Goal: Information Seeking & Learning: Compare options

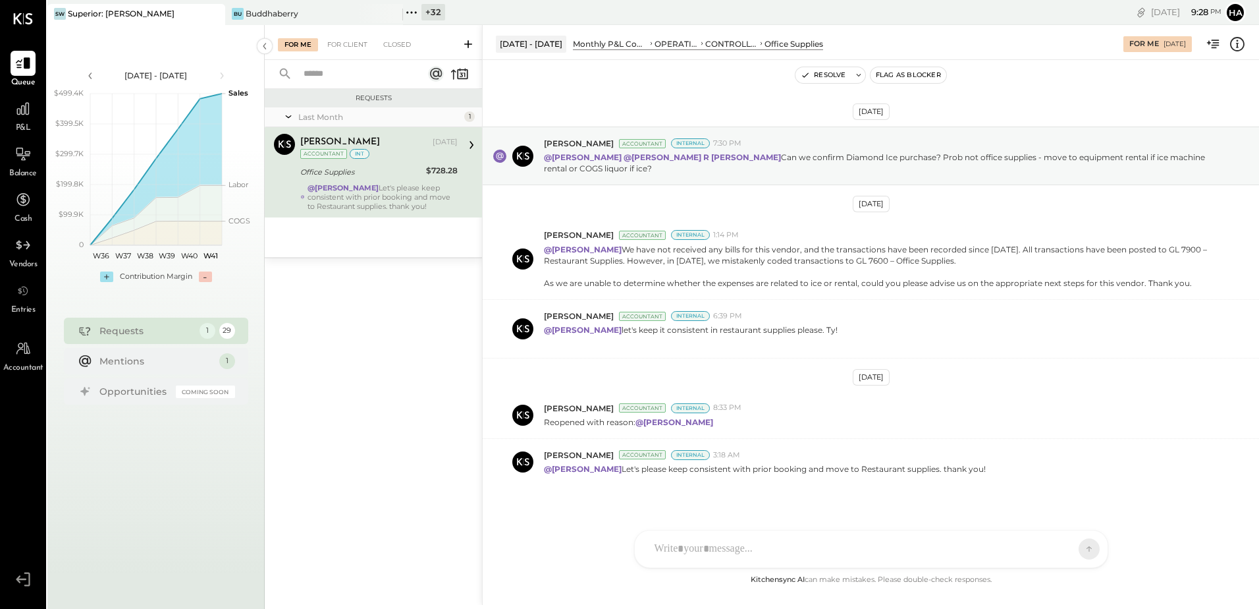
scroll to position [12, 0]
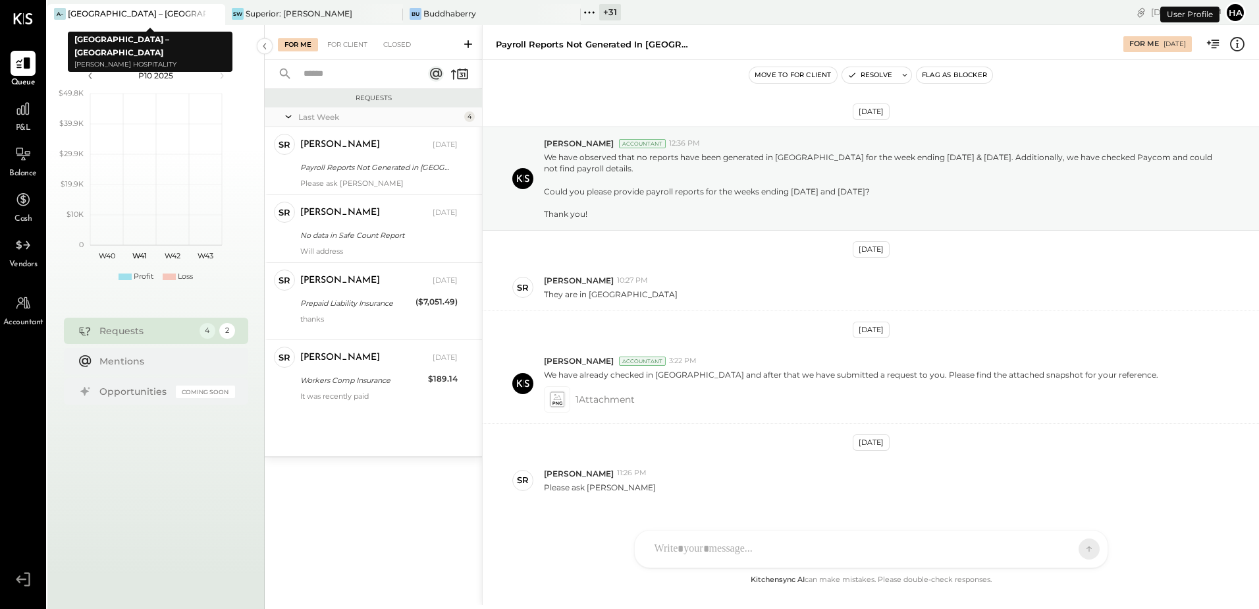
scroll to position [30, 0]
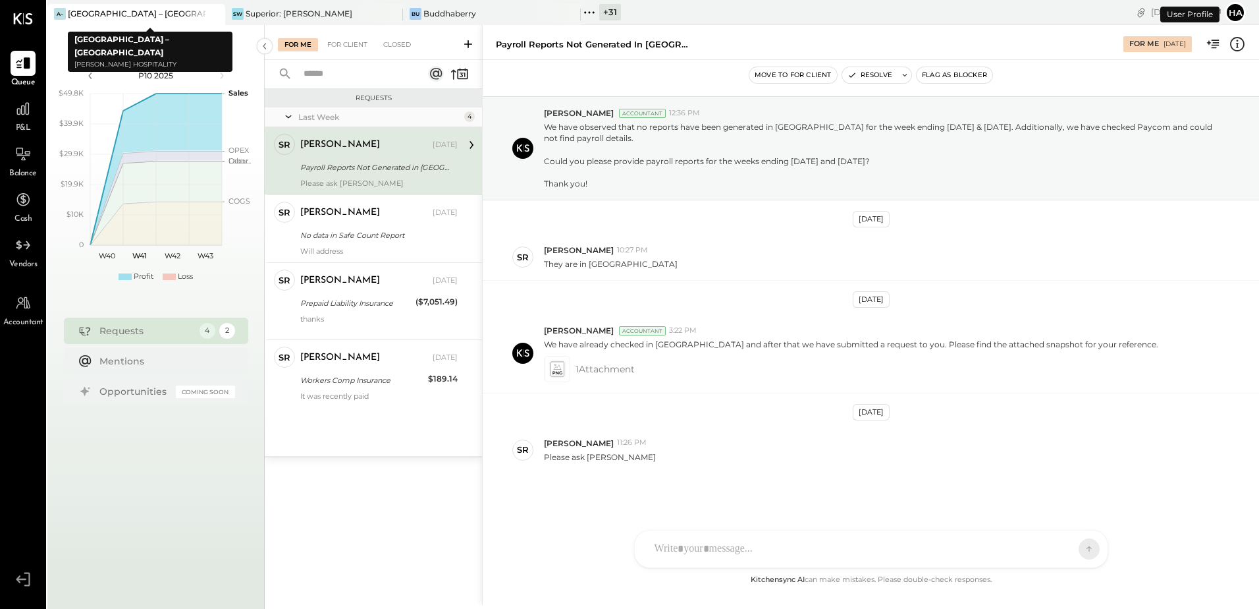
click at [217, 16] on icon at bounding box center [214, 14] width 16 height 16
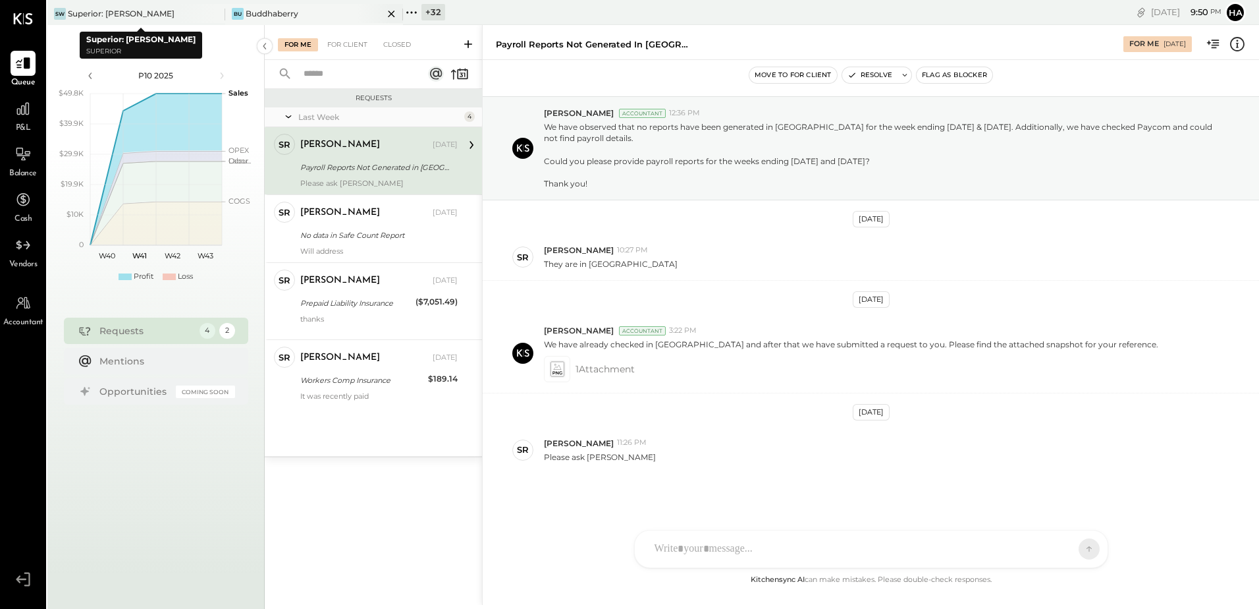
click at [281, 16] on div "Buddhaberry" at bounding box center [272, 13] width 53 height 11
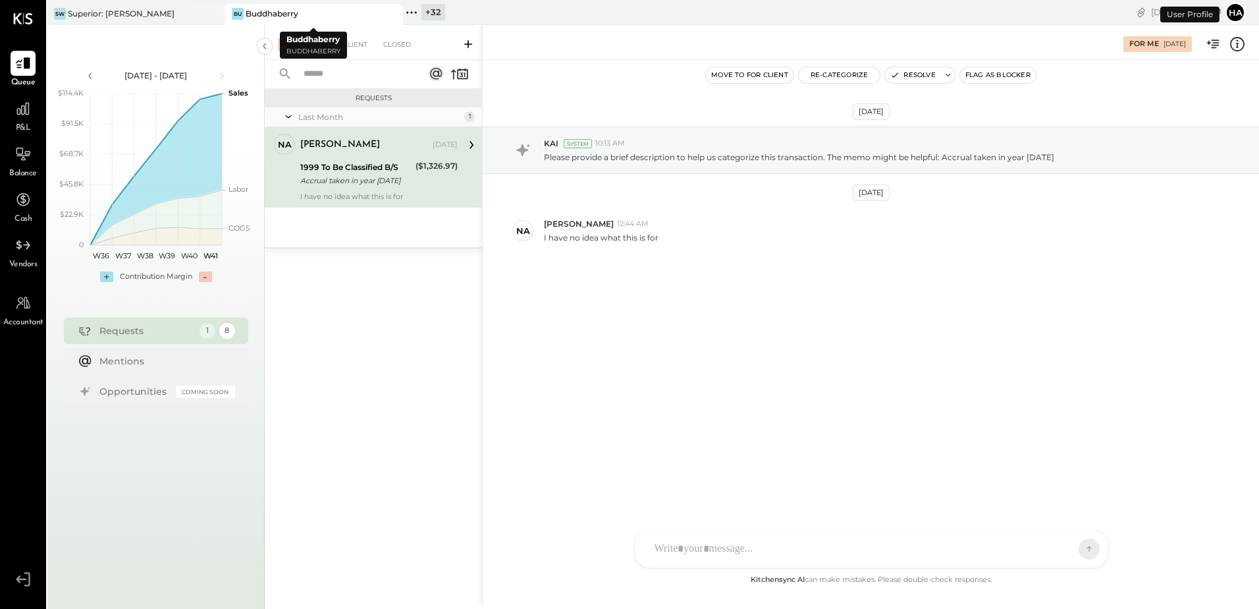
click at [391, 13] on icon at bounding box center [391, 14] width 7 height 7
click at [175, 16] on div "SW Superior: [PERSON_NAME]" at bounding box center [126, 14] width 158 height 12
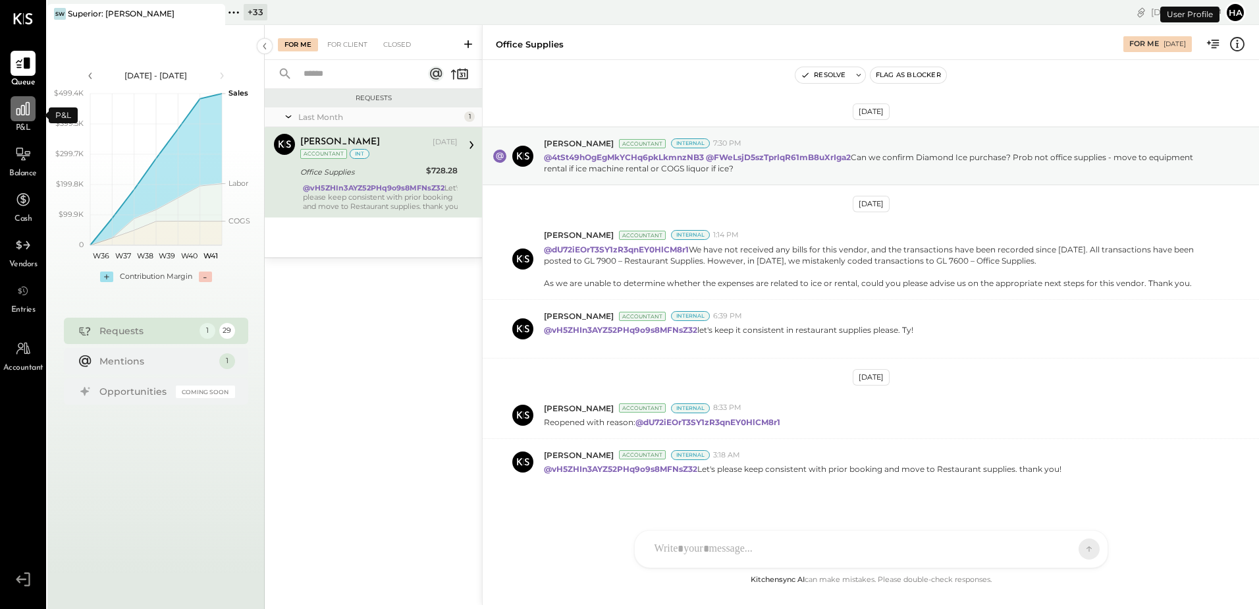
scroll to position [12, 0]
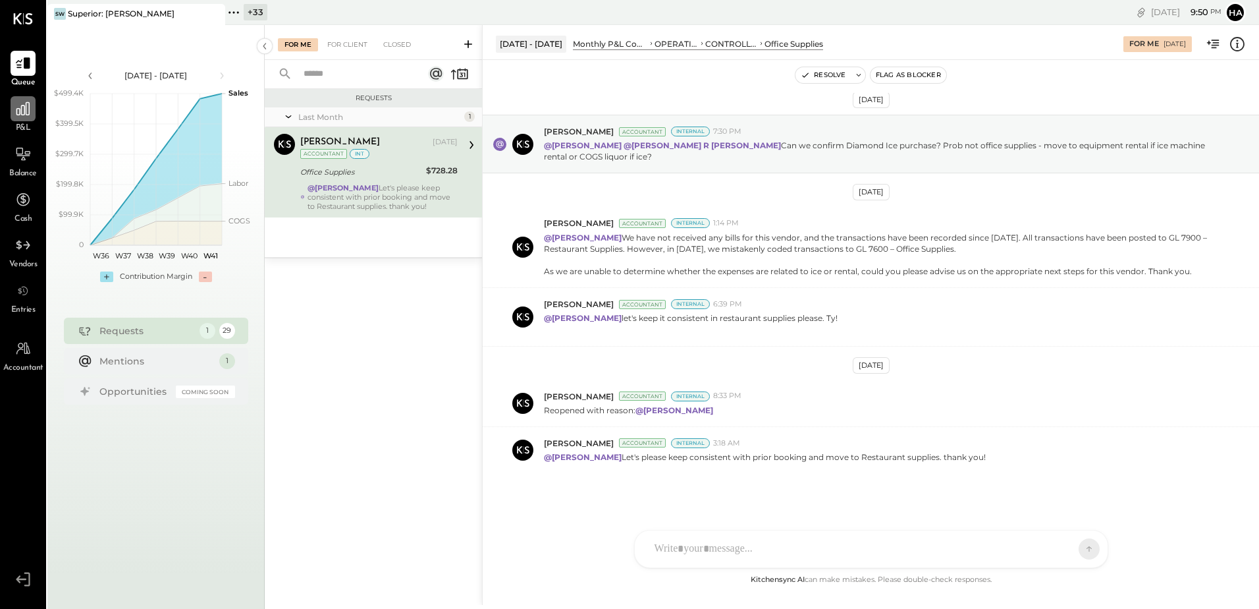
click at [22, 112] on icon at bounding box center [22, 108] width 17 height 17
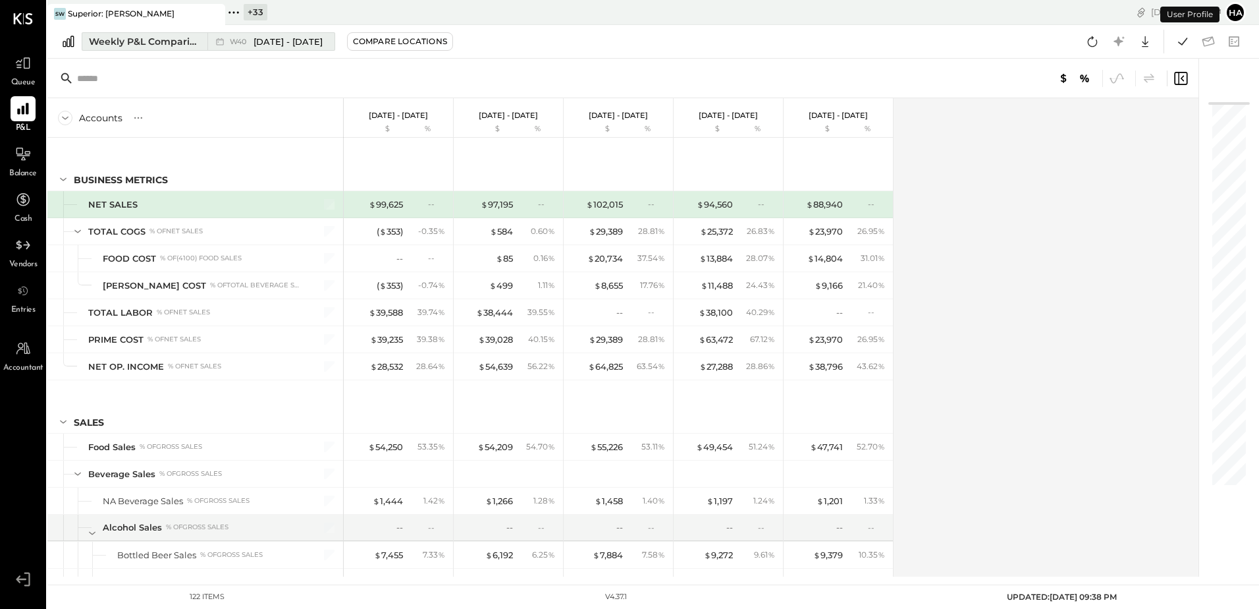
click at [123, 44] on div "Weekly P&L Comparison" at bounding box center [144, 41] width 111 height 13
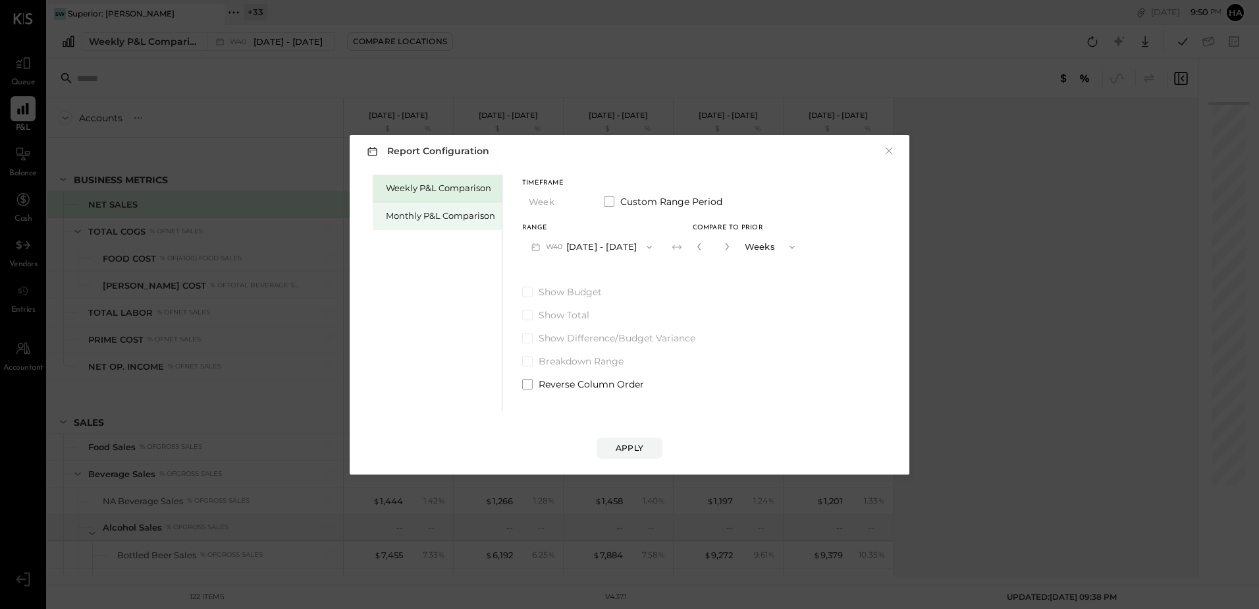
click at [449, 219] on div "Monthly P&L Comparison" at bounding box center [440, 215] width 109 height 13
click at [626, 242] on button "M10 [DATE] - [DATE]" at bounding box center [590, 247] width 137 height 24
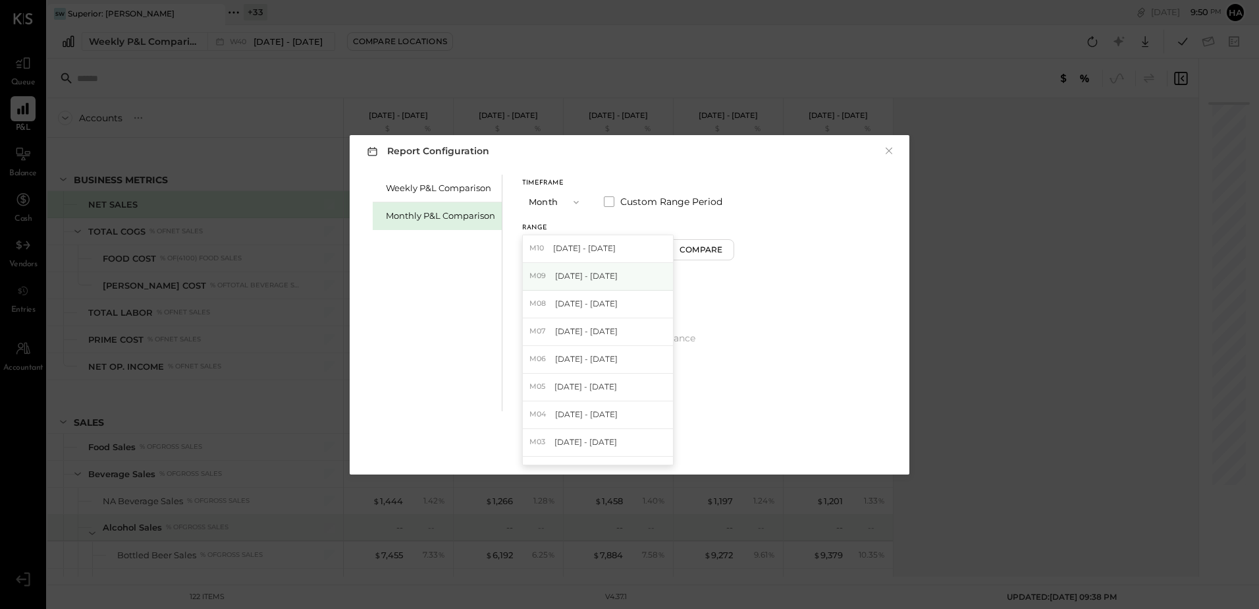
click at [597, 281] on span "[DATE] - [DATE]" at bounding box center [586, 275] width 63 height 11
click at [633, 449] on div "Apply" at bounding box center [630, 447] width 28 height 11
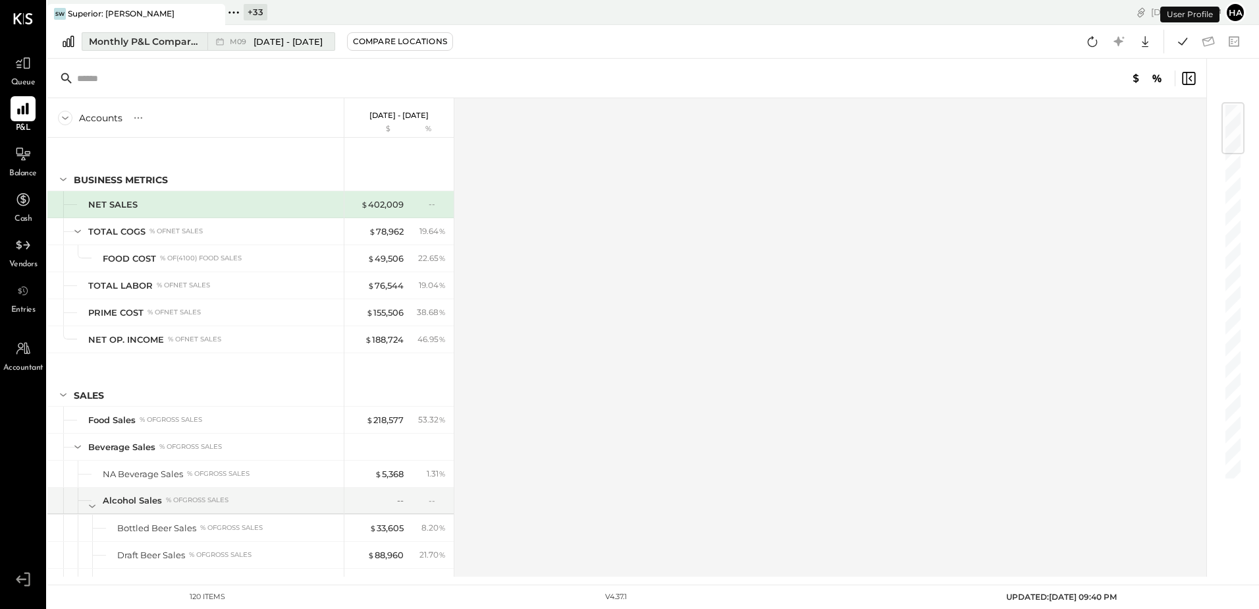
click at [242, 38] on span "M09" at bounding box center [240, 41] width 20 height 7
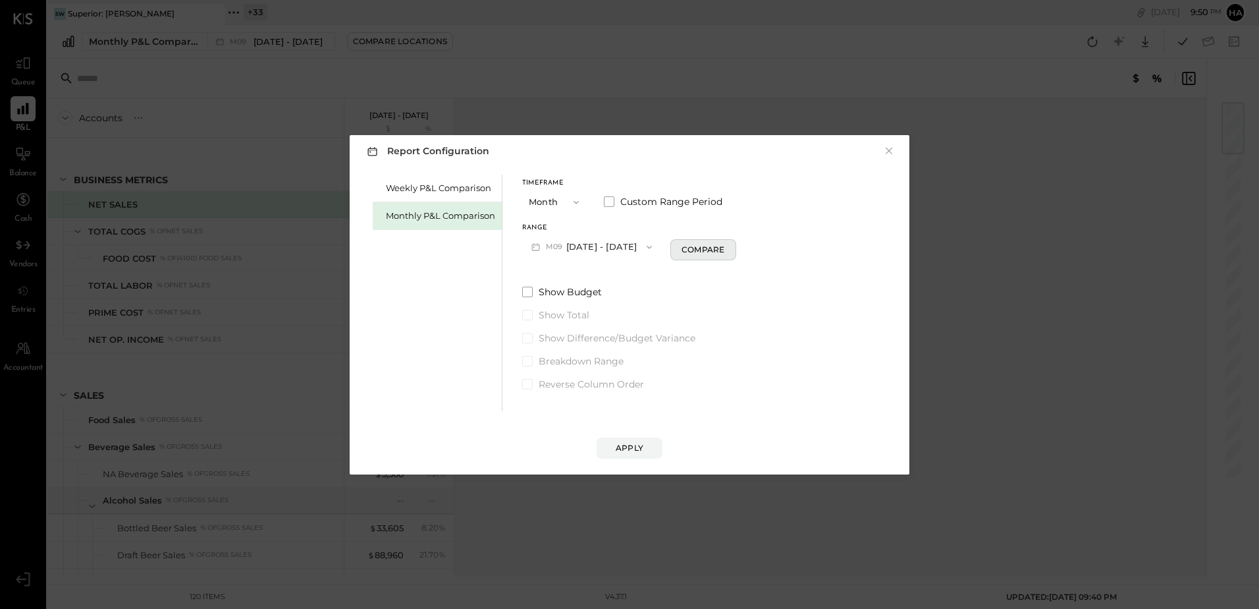
click at [701, 247] on div "Compare" at bounding box center [703, 249] width 43 height 11
click at [725, 245] on icon "button" at bounding box center [726, 246] width 3 height 7
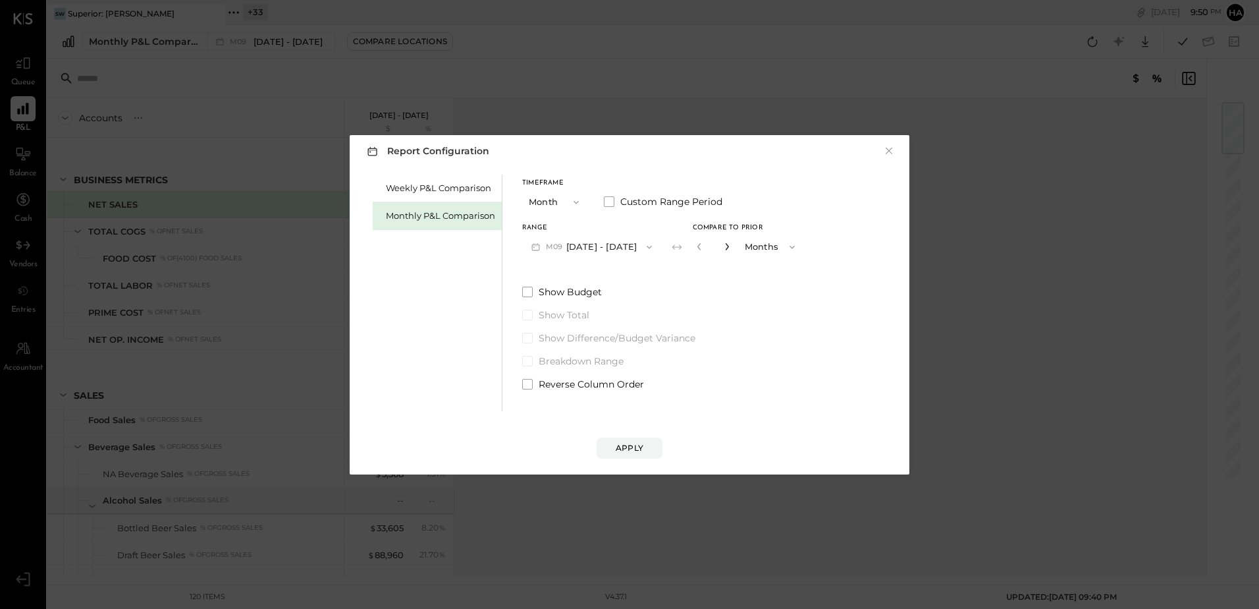
click at [725, 245] on icon "button" at bounding box center [726, 246] width 3 height 7
type input "*"
click at [636, 453] on div "Apply" at bounding box center [630, 447] width 28 height 11
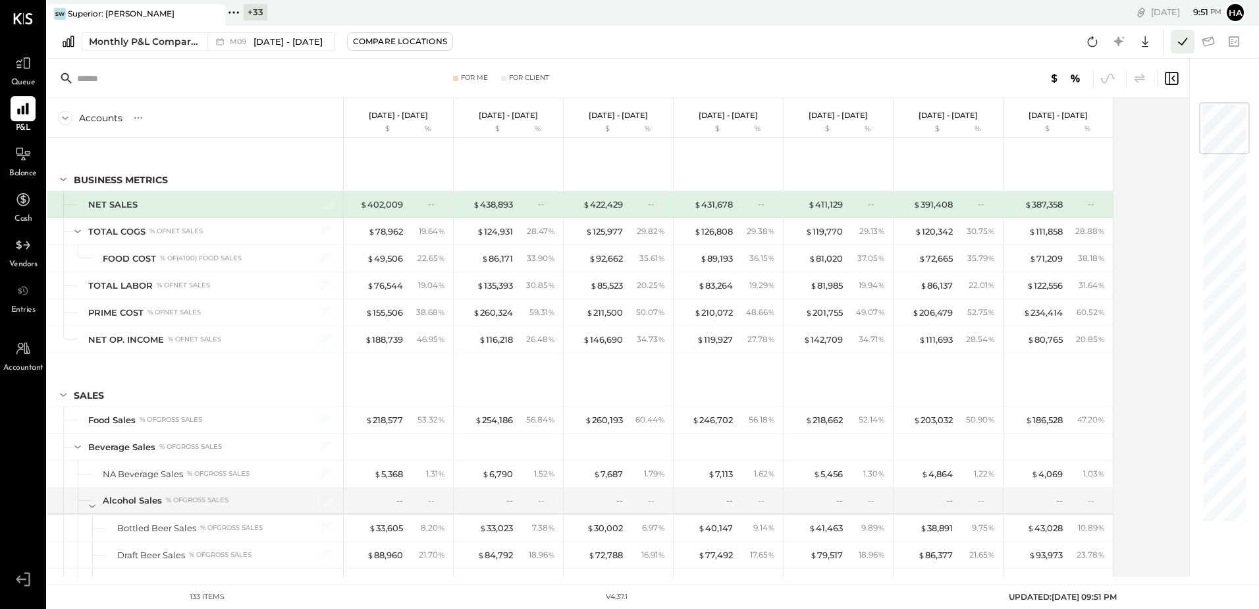
click at [1188, 37] on icon at bounding box center [1183, 41] width 17 height 17
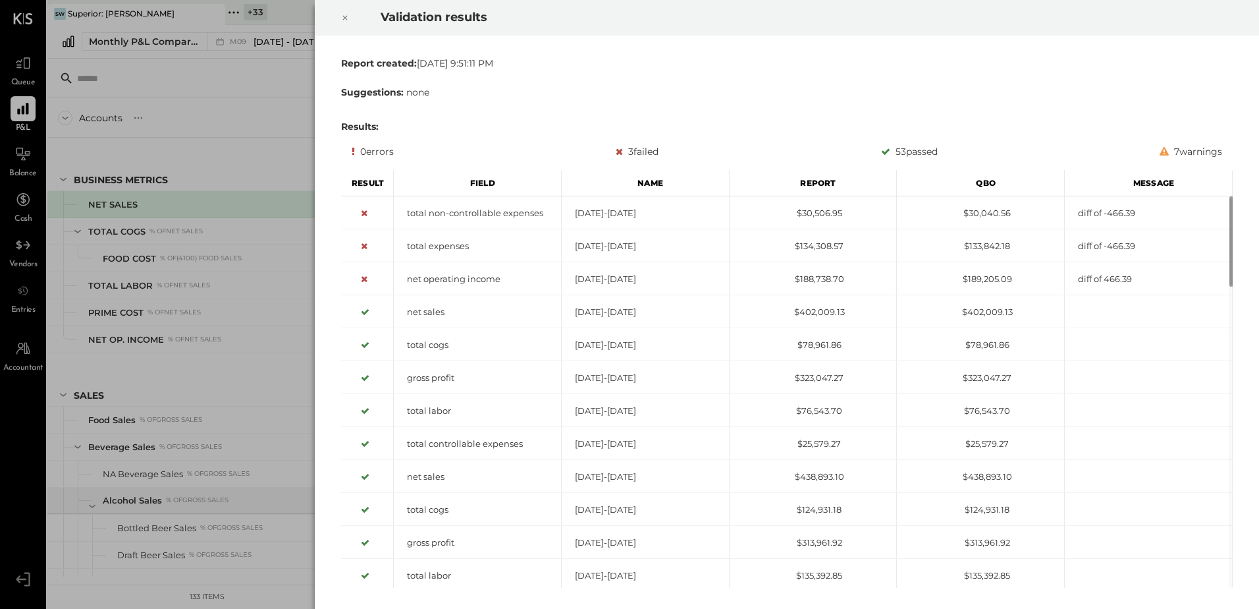
click at [340, 16] on div at bounding box center [345, 17] width 29 height 37
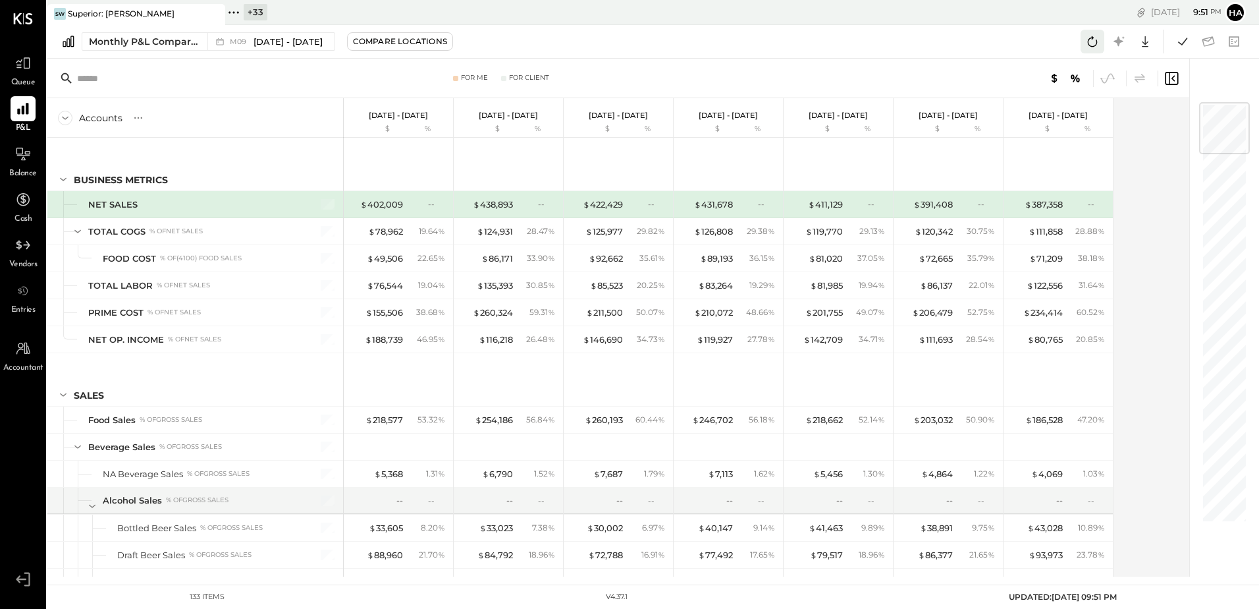
click at [1092, 39] on icon at bounding box center [1092, 41] width 17 height 17
click at [1094, 38] on icon at bounding box center [1092, 41] width 17 height 17
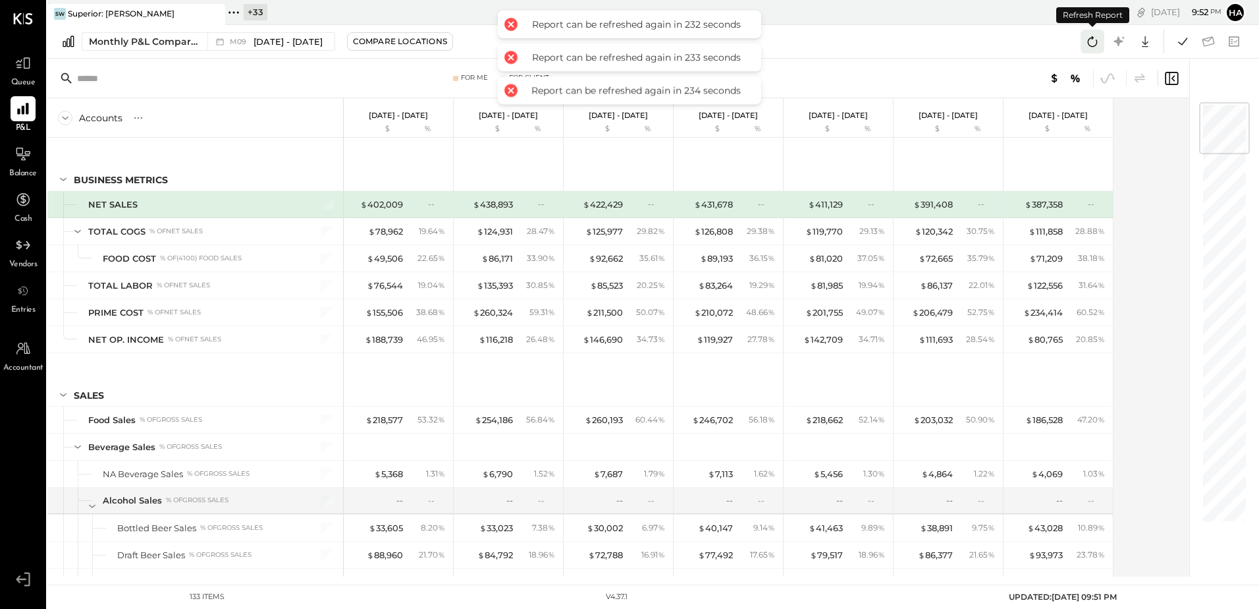
click at [1094, 38] on icon at bounding box center [1092, 41] width 17 height 17
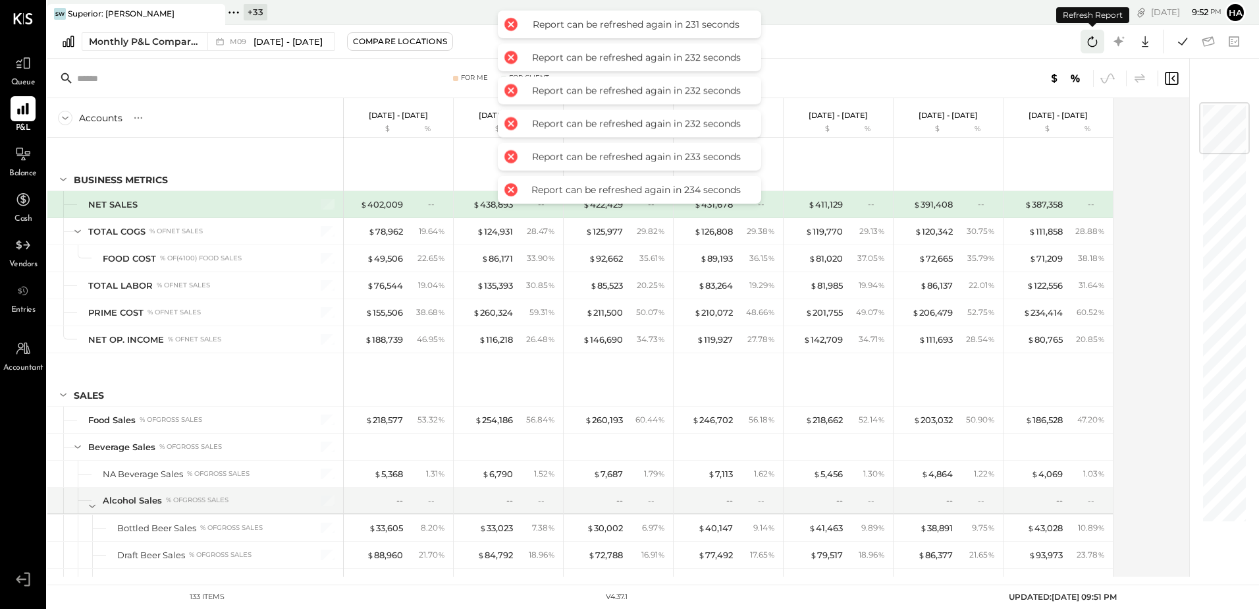
click at [1094, 38] on icon at bounding box center [1092, 41] width 17 height 17
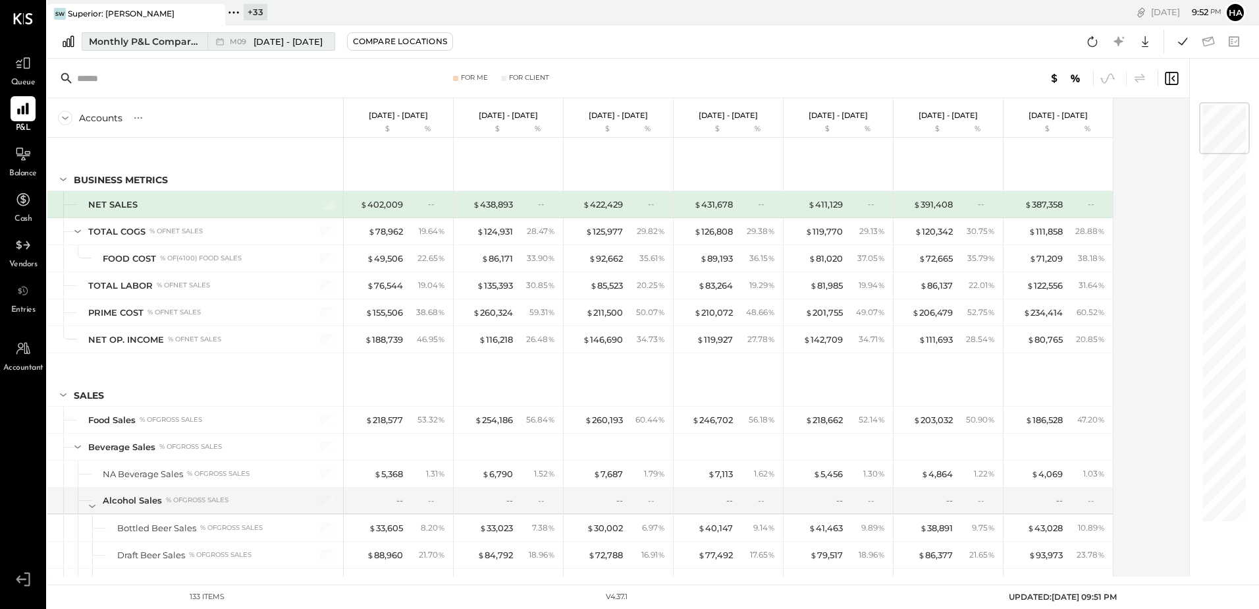
click at [163, 41] on div "Monthly P&L Comparison" at bounding box center [144, 41] width 111 height 13
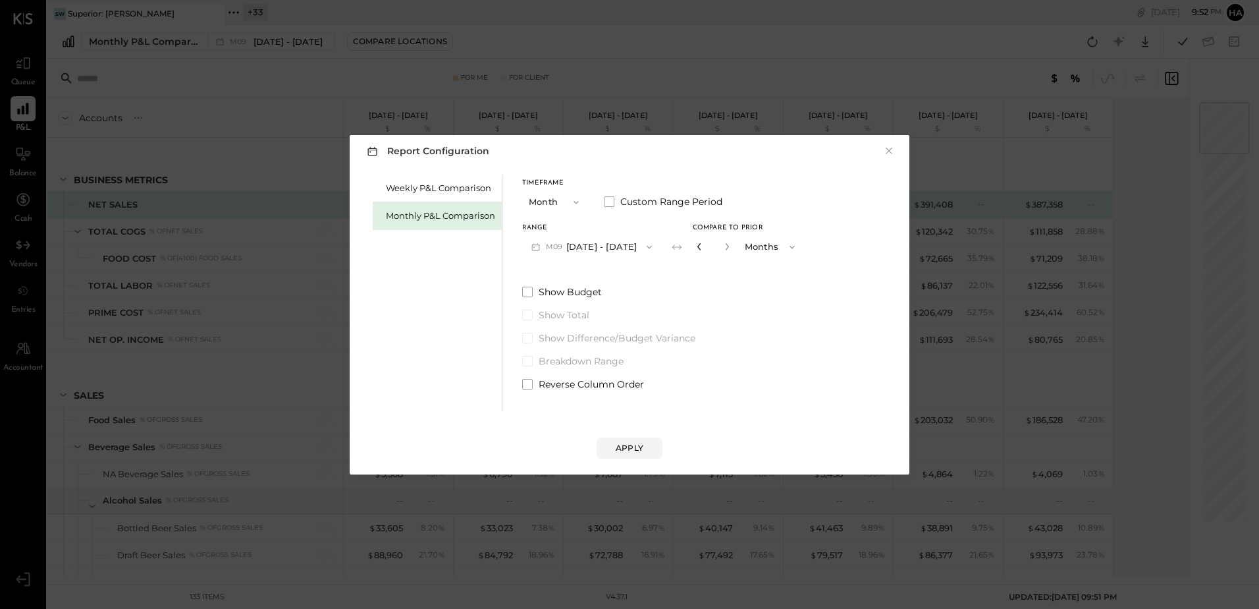
click at [696, 248] on icon "button" at bounding box center [700, 246] width 8 height 8
type input "*"
click at [648, 447] on button "Apply" at bounding box center [630, 447] width 66 height 21
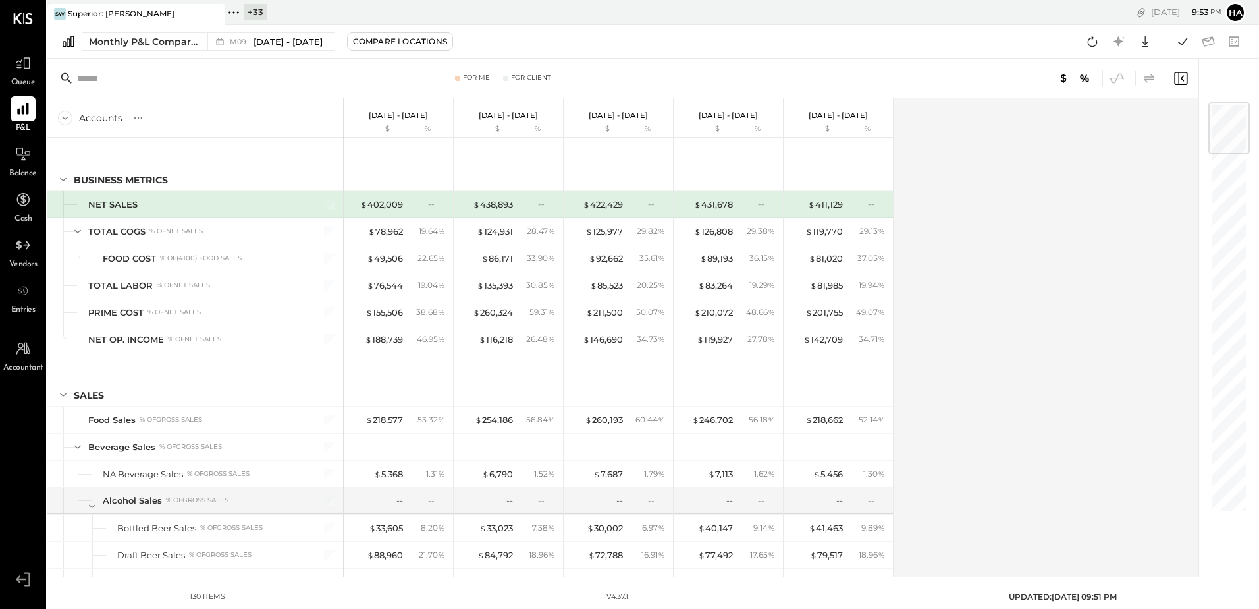
click at [1147, 77] on icon at bounding box center [1149, 77] width 11 height 9
click at [1096, 40] on icon at bounding box center [1092, 41] width 17 height 17
click at [235, 43] on span "M09" at bounding box center [240, 41] width 20 height 7
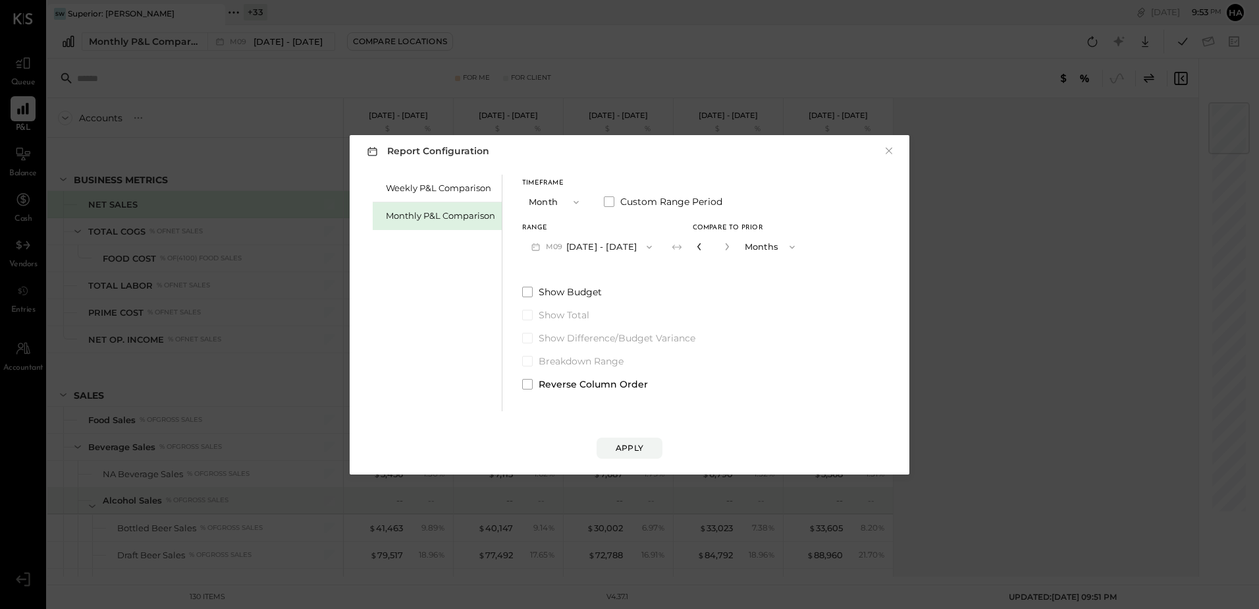
click at [696, 246] on icon "button" at bounding box center [700, 246] width 8 height 8
type input "*"
click at [613, 449] on button "Apply" at bounding box center [630, 447] width 66 height 21
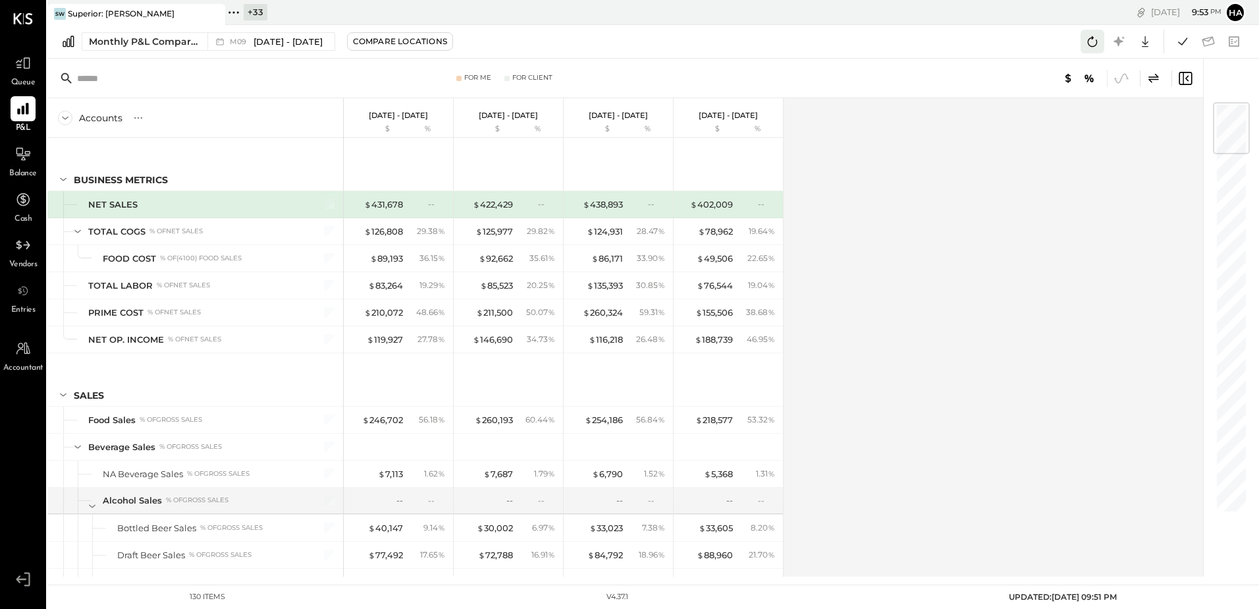
click at [1096, 41] on icon at bounding box center [1092, 41] width 17 height 17
click at [1095, 39] on icon at bounding box center [1092, 41] width 17 height 17
click at [1093, 34] on icon at bounding box center [1092, 41] width 17 height 17
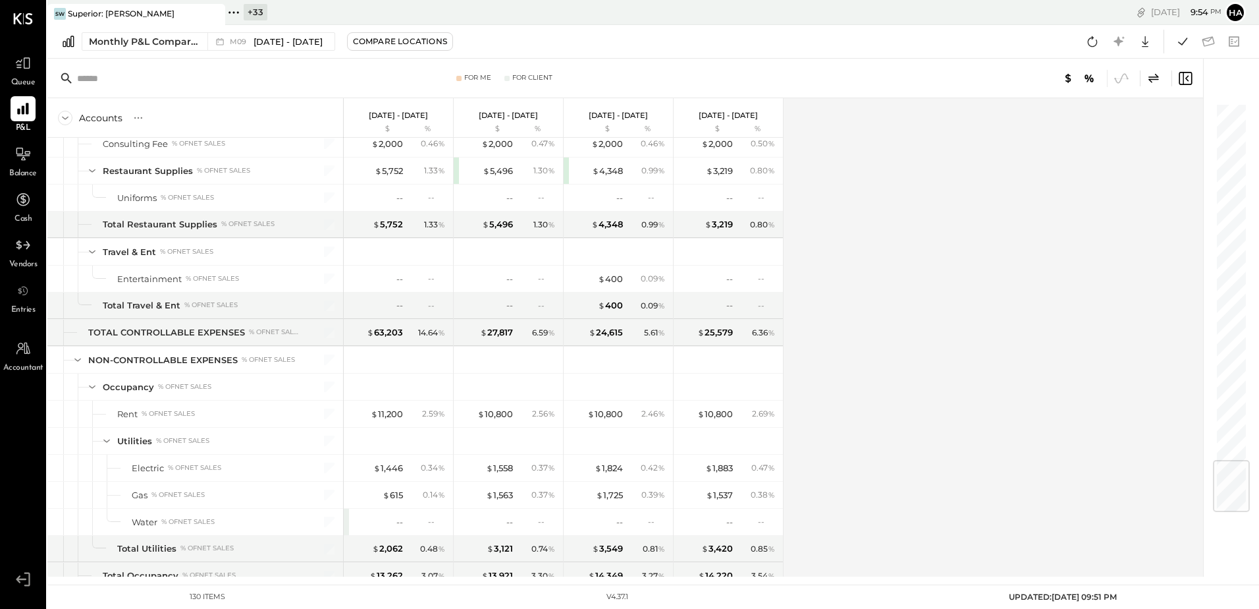
scroll to position [3020, 0]
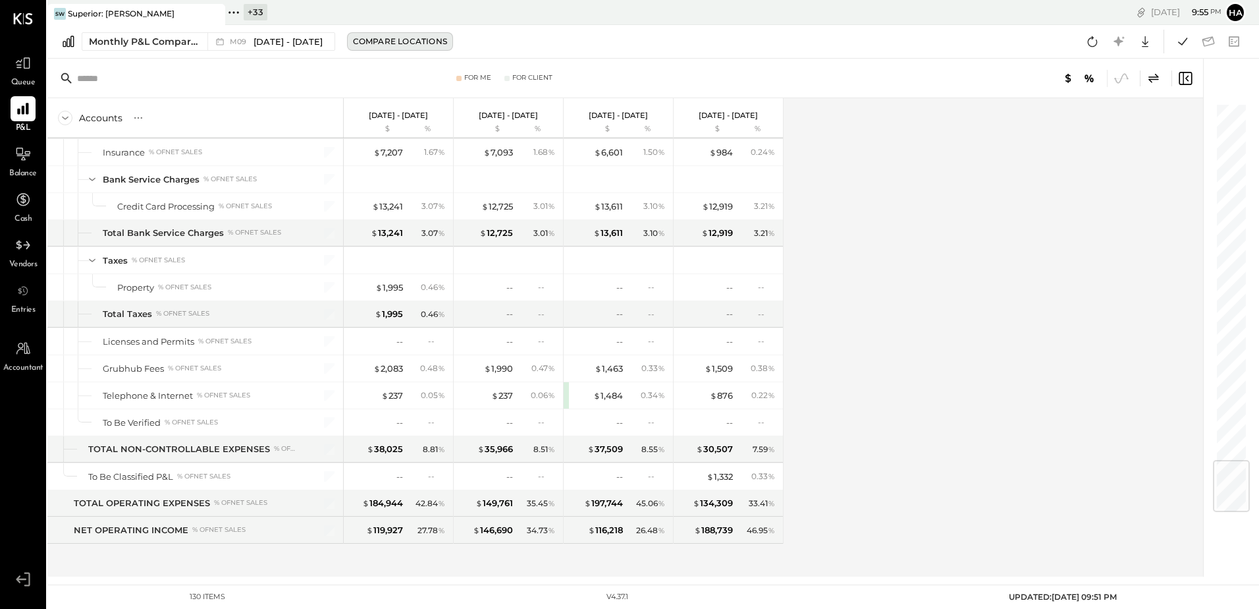
click at [430, 39] on div "Compare Locations" at bounding box center [400, 41] width 94 height 11
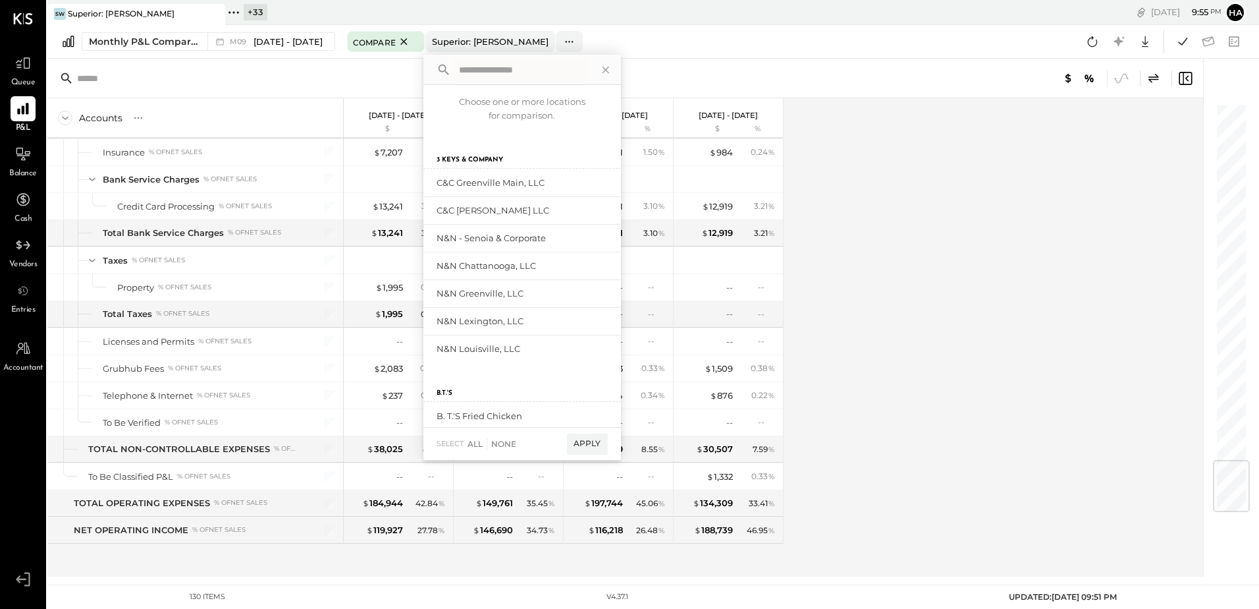
click at [868, 128] on div "Accounts S % GL [DATE] - [DATE] $ % [DATE] - [DATE] $ % [DATE] - [DATE] $ % [DA…" at bounding box center [626, 337] width 1158 height 478
click at [601, 66] on icon at bounding box center [605, 69] width 17 height 17
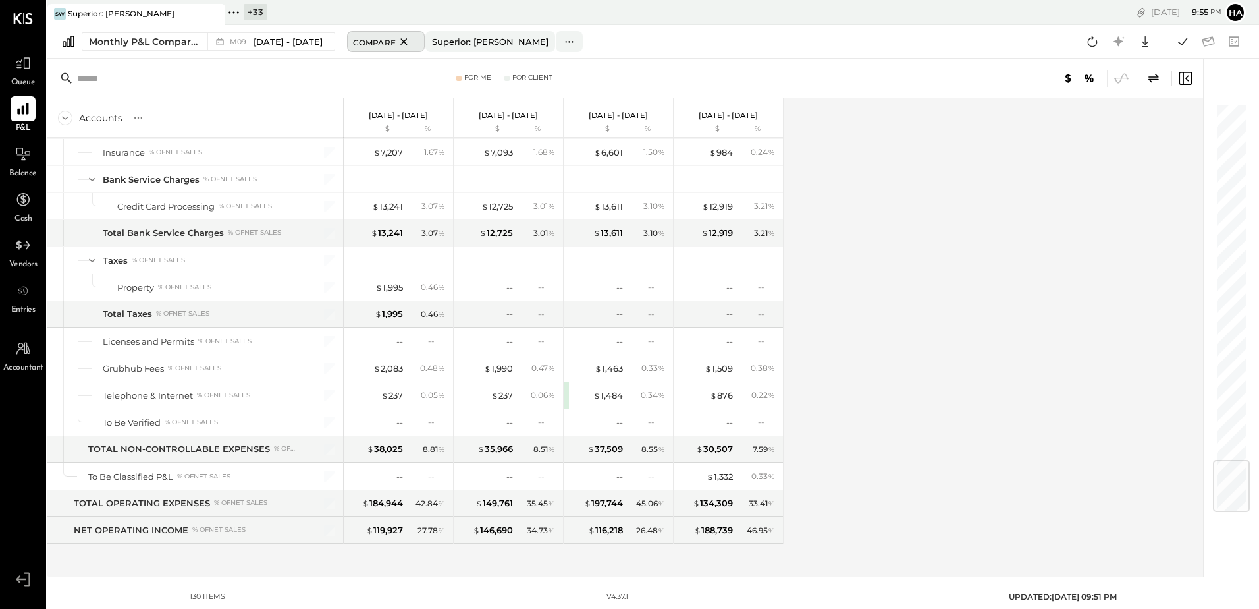
click at [399, 38] on icon at bounding box center [404, 42] width 16 height 16
click at [1097, 37] on icon at bounding box center [1092, 41] width 17 height 17
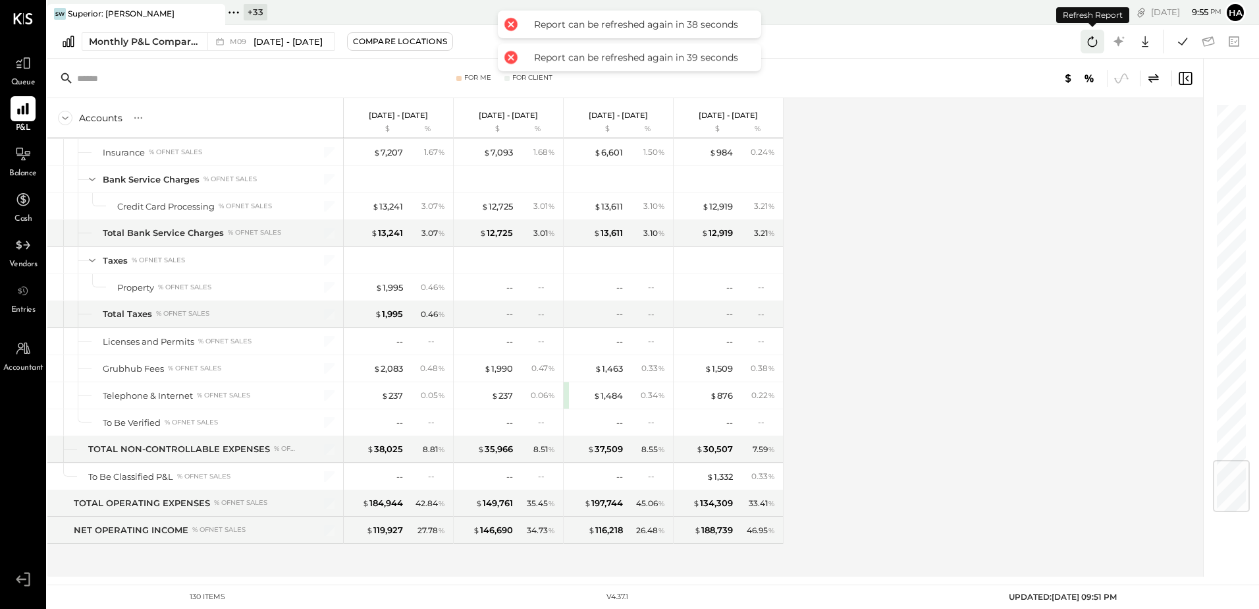
click at [1097, 37] on icon at bounding box center [1092, 41] width 17 height 17
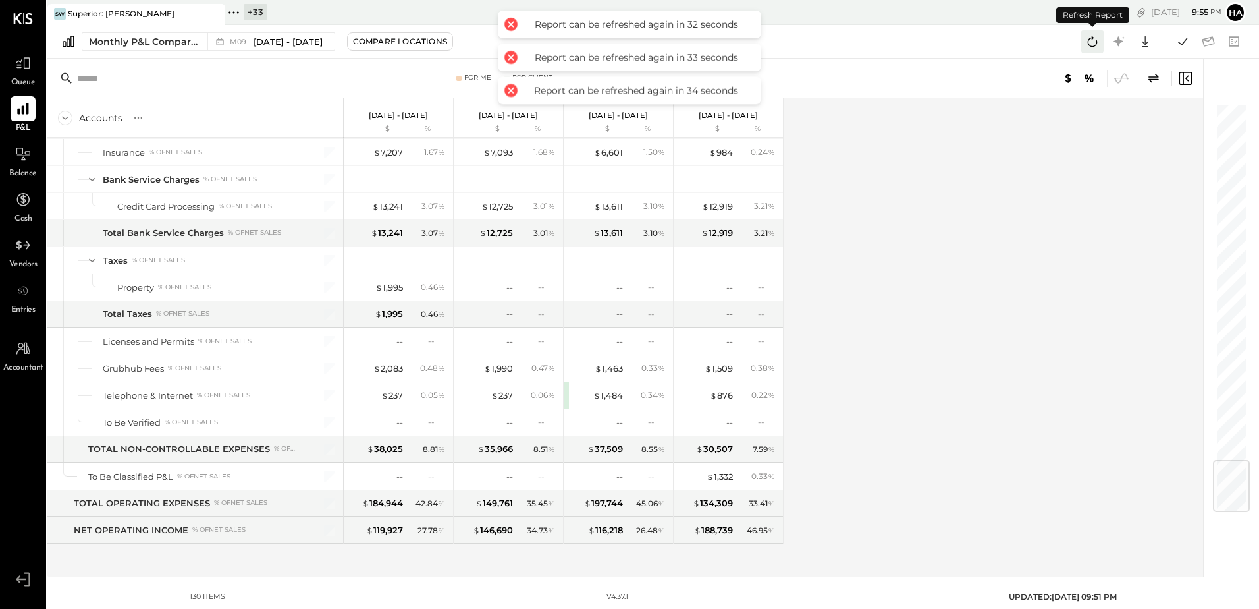
click at [1097, 37] on icon at bounding box center [1092, 41] width 17 height 17
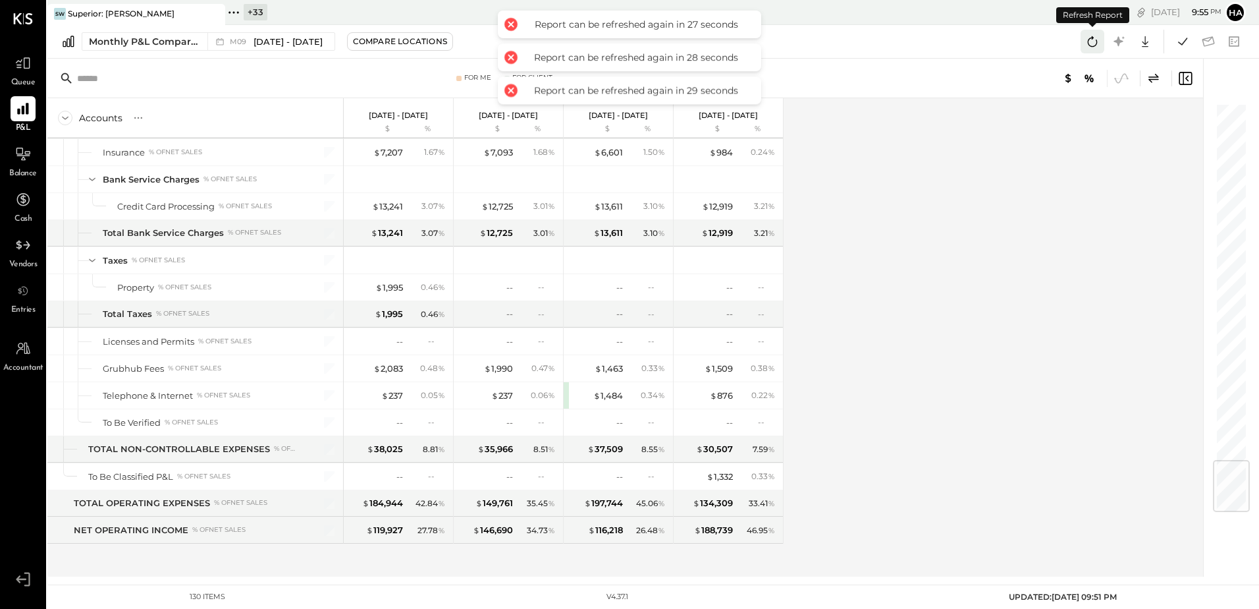
click at [1097, 37] on icon at bounding box center [1092, 41] width 17 height 17
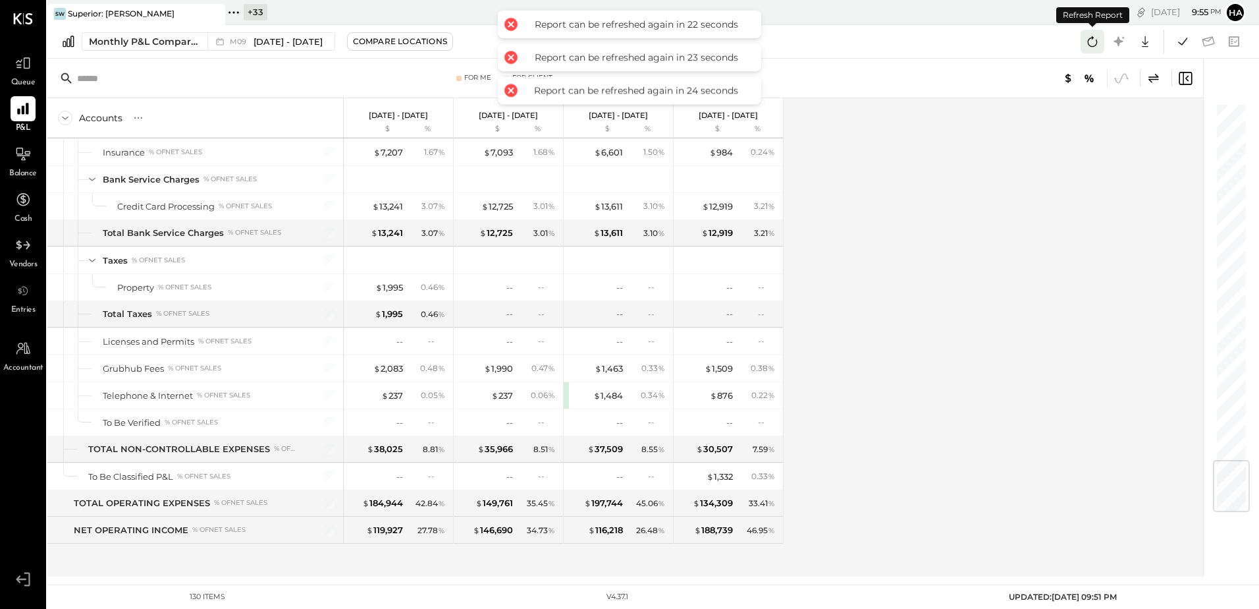
click at [1097, 37] on icon at bounding box center [1092, 41] width 17 height 17
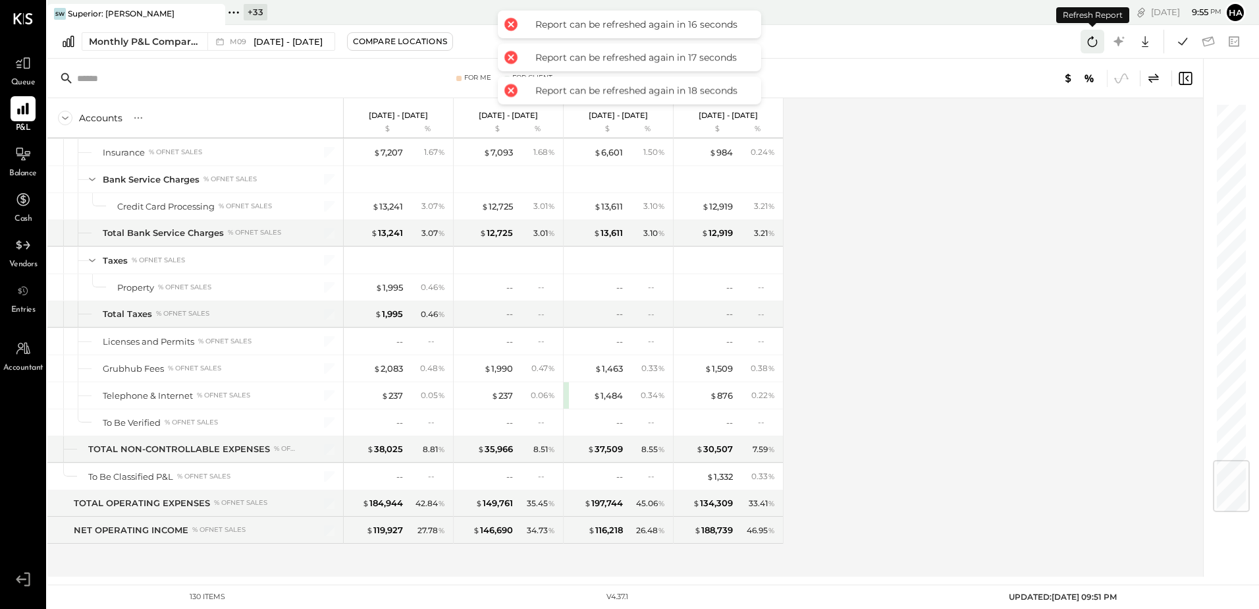
click at [1097, 37] on icon at bounding box center [1092, 41] width 17 height 17
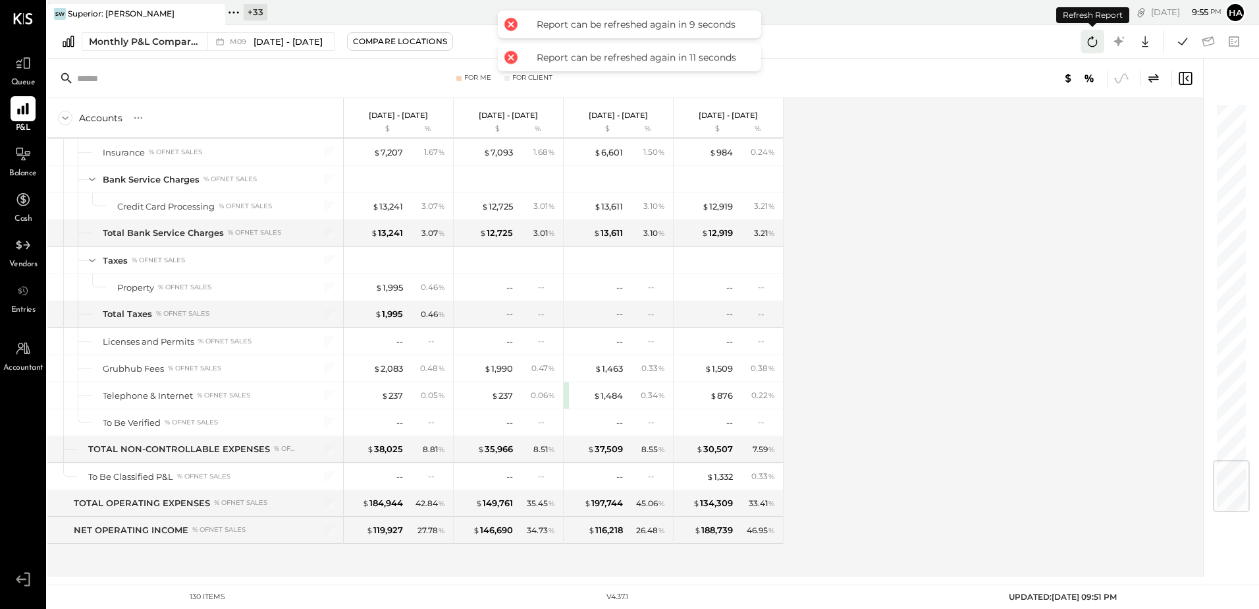
click at [1097, 37] on icon at bounding box center [1092, 41] width 17 height 17
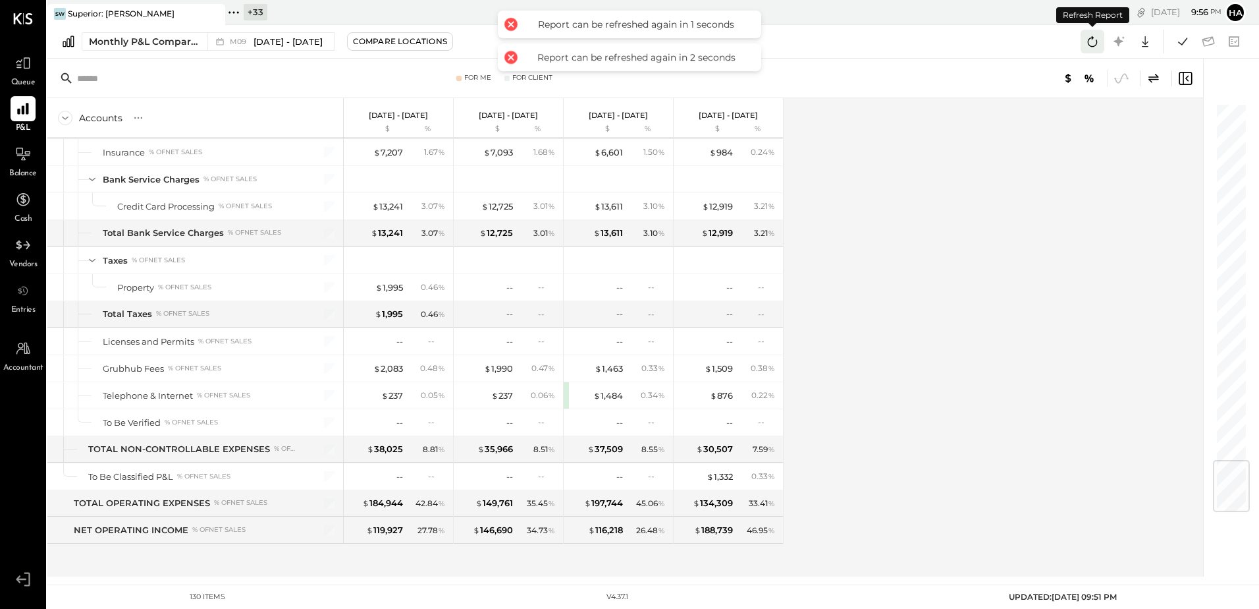
click at [1097, 37] on icon at bounding box center [1092, 41] width 17 height 17
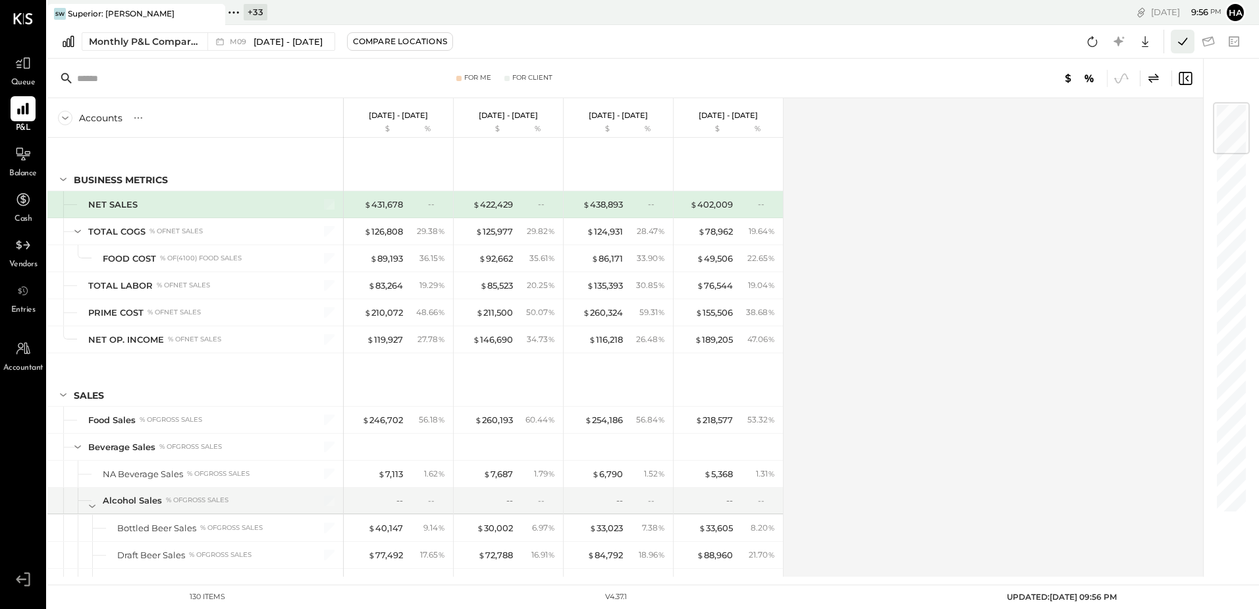
click at [1180, 41] on icon at bounding box center [1183, 41] width 17 height 17
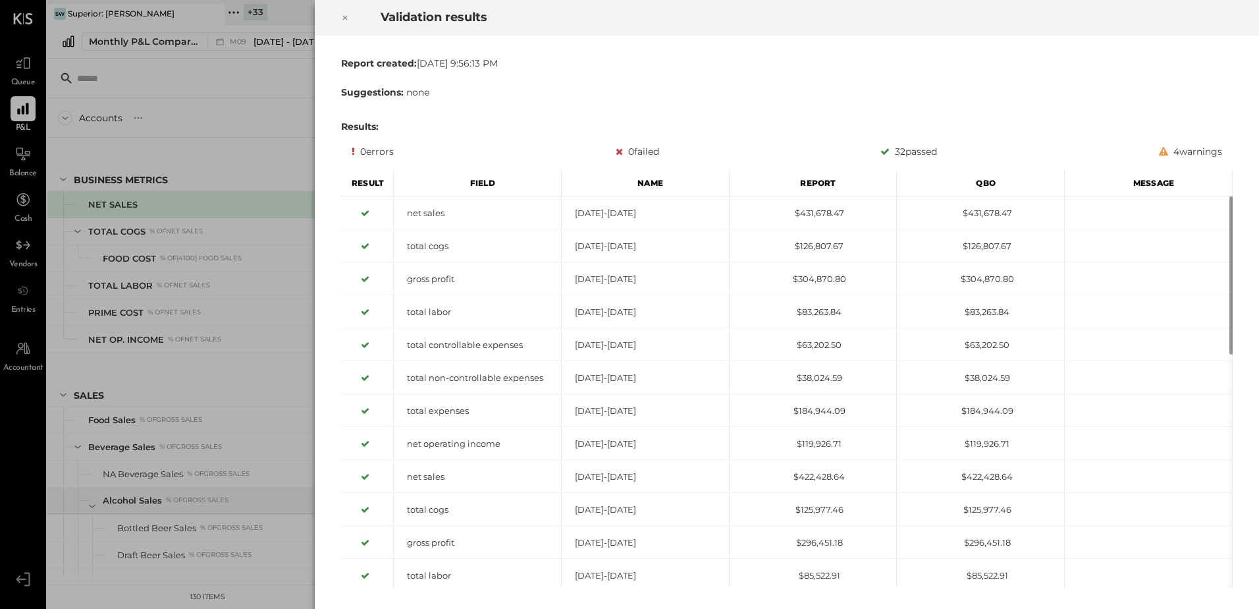
click at [344, 18] on icon at bounding box center [345, 18] width 8 height 16
